Goal: Navigation & Orientation: Find specific page/section

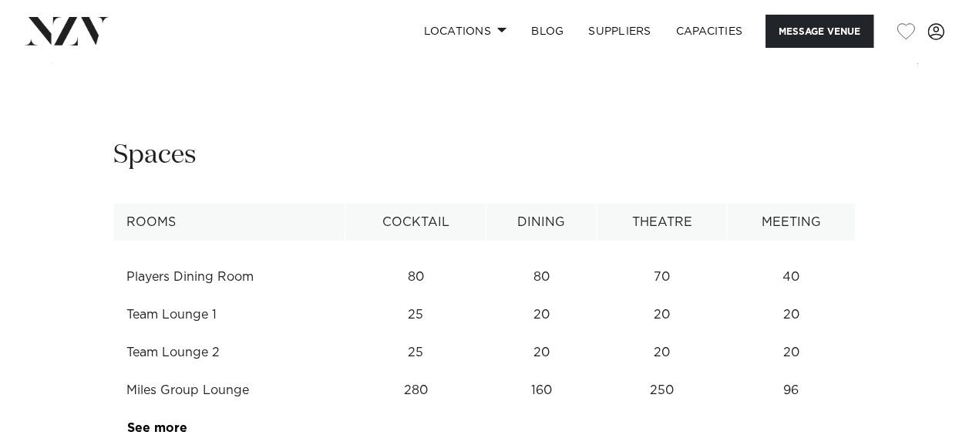
scroll to position [2005, 0]
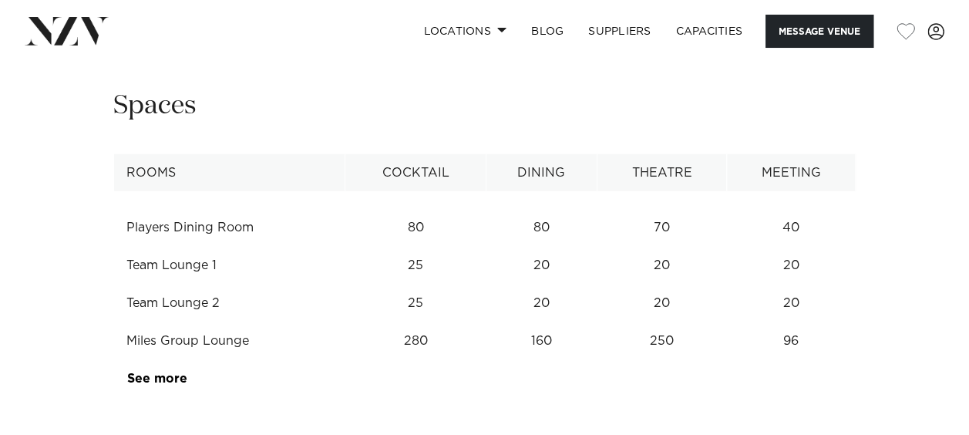
click at [929, 15] on div "Next slide" at bounding box center [922, 2] width 15 height 25
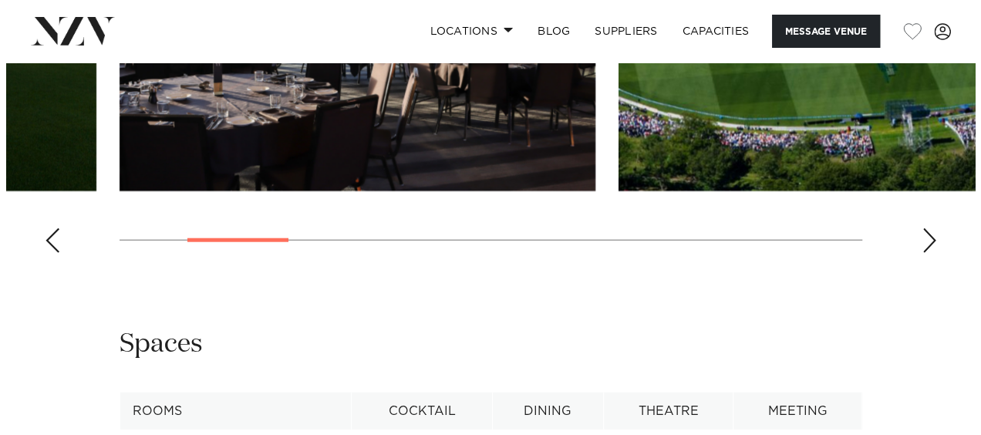
scroll to position [1774, 0]
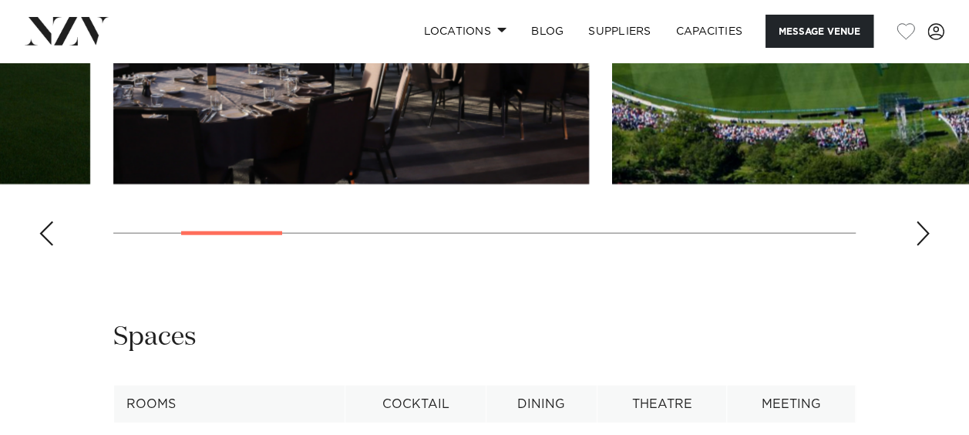
click at [927, 246] on div "Next slide" at bounding box center [922, 233] width 15 height 25
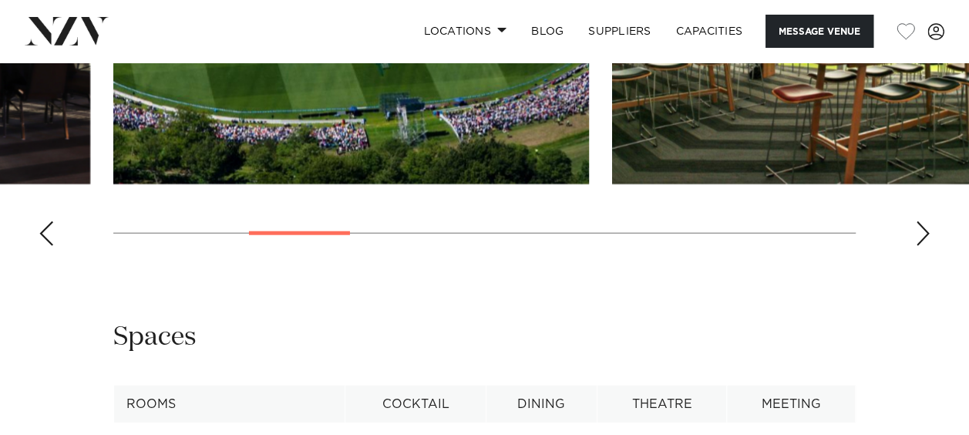
click at [925, 246] on div "Next slide" at bounding box center [922, 233] width 15 height 25
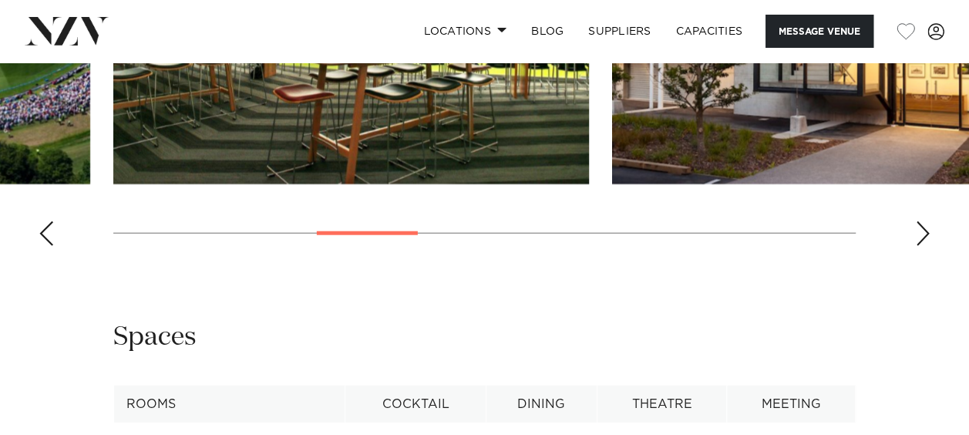
click at [922, 246] on div "Next slide" at bounding box center [922, 233] width 15 height 25
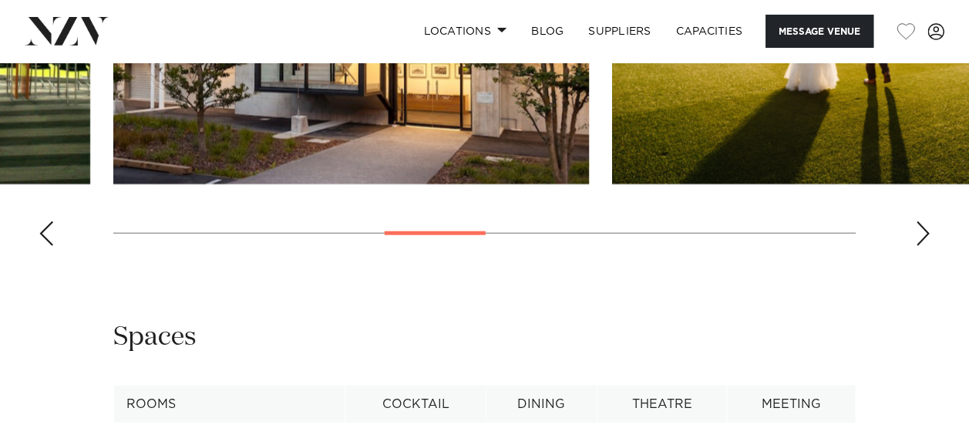
click at [922, 246] on div "Next slide" at bounding box center [922, 233] width 15 height 25
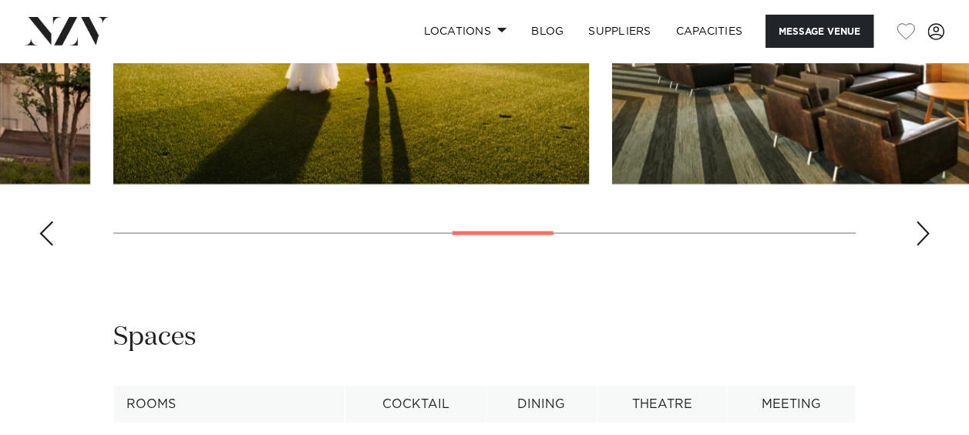
click at [922, 246] on div "Next slide" at bounding box center [922, 233] width 15 height 25
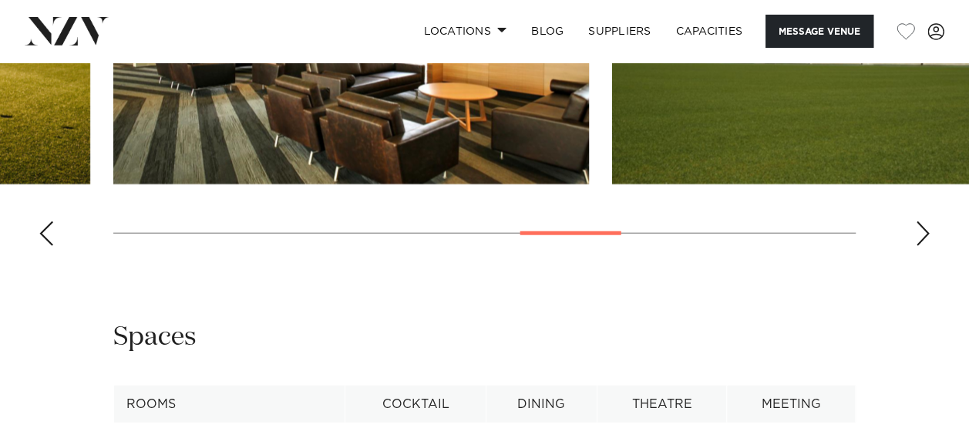
click at [814, 184] on img "8 / 11" at bounding box center [850, 9] width 476 height 349
